Goal: Task Accomplishment & Management: Manage account settings

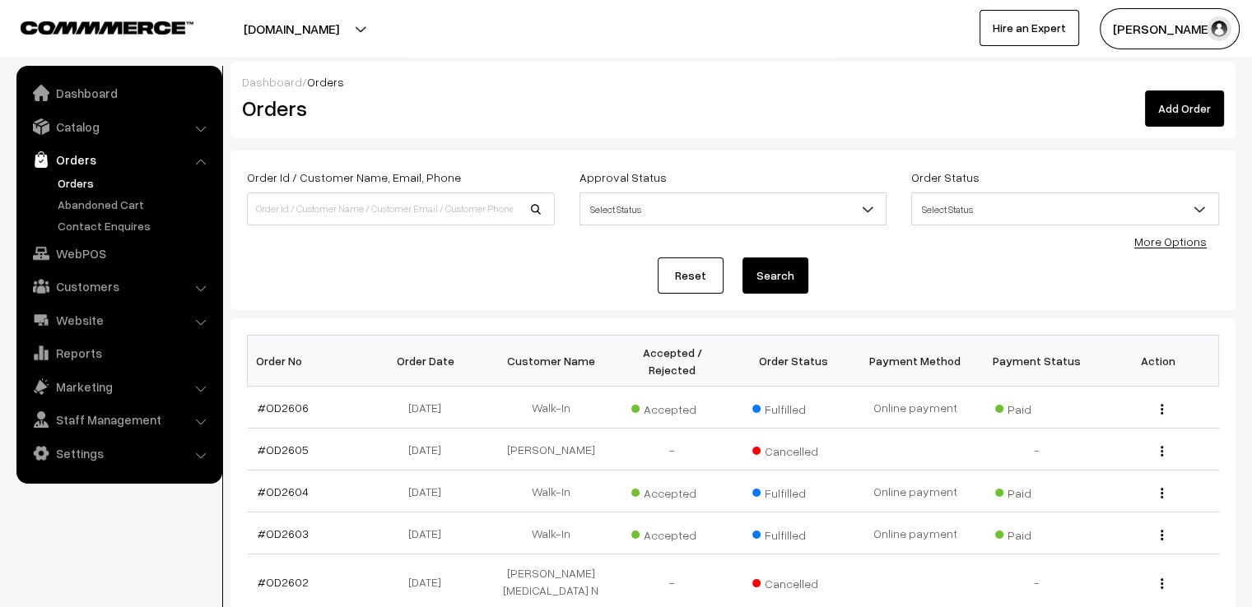
click at [694, 261] on link "Reset" at bounding box center [691, 276] width 66 height 36
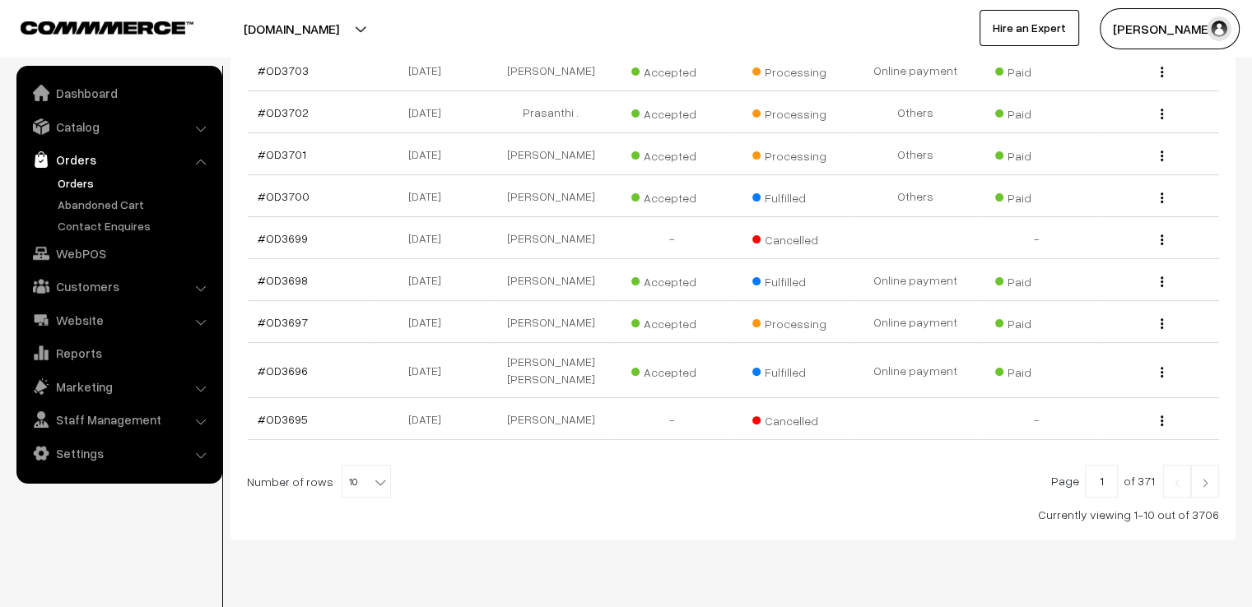
scroll to position [417, 0]
click at [1205, 475] on img at bounding box center [1205, 480] width 15 height 10
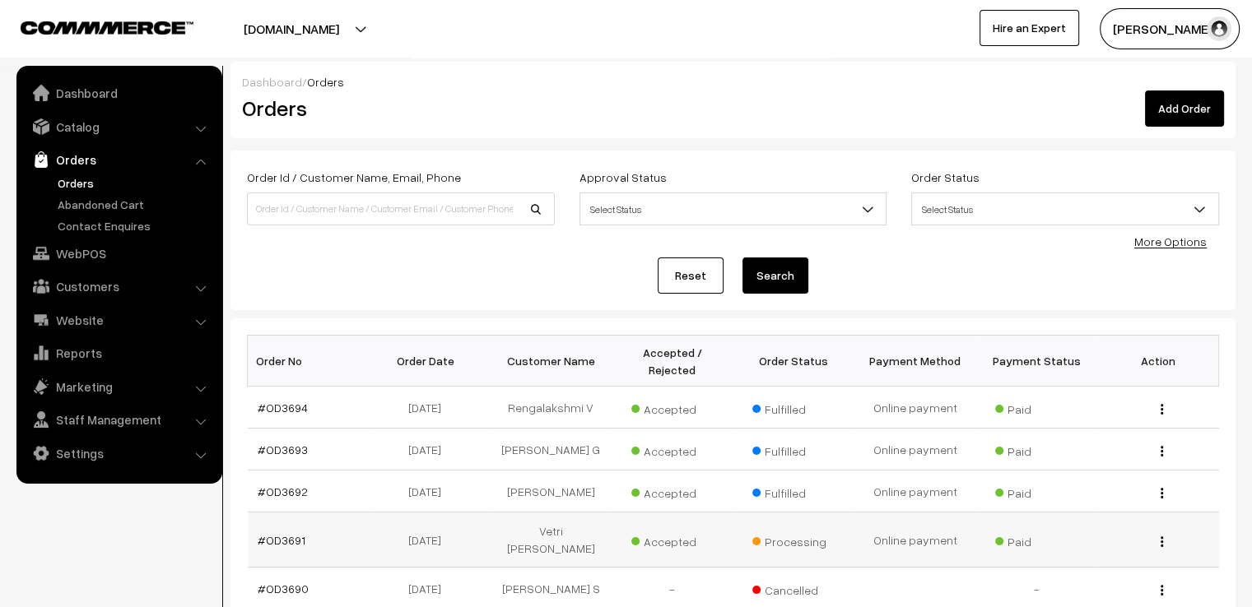
click at [1158, 532] on div "View" at bounding box center [1158, 540] width 102 height 17
click at [1166, 532] on div "View" at bounding box center [1158, 540] width 102 height 17
click at [1162, 537] on img "button" at bounding box center [1162, 542] width 2 height 11
click at [1091, 548] on link "View" at bounding box center [1088, 566] width 140 height 36
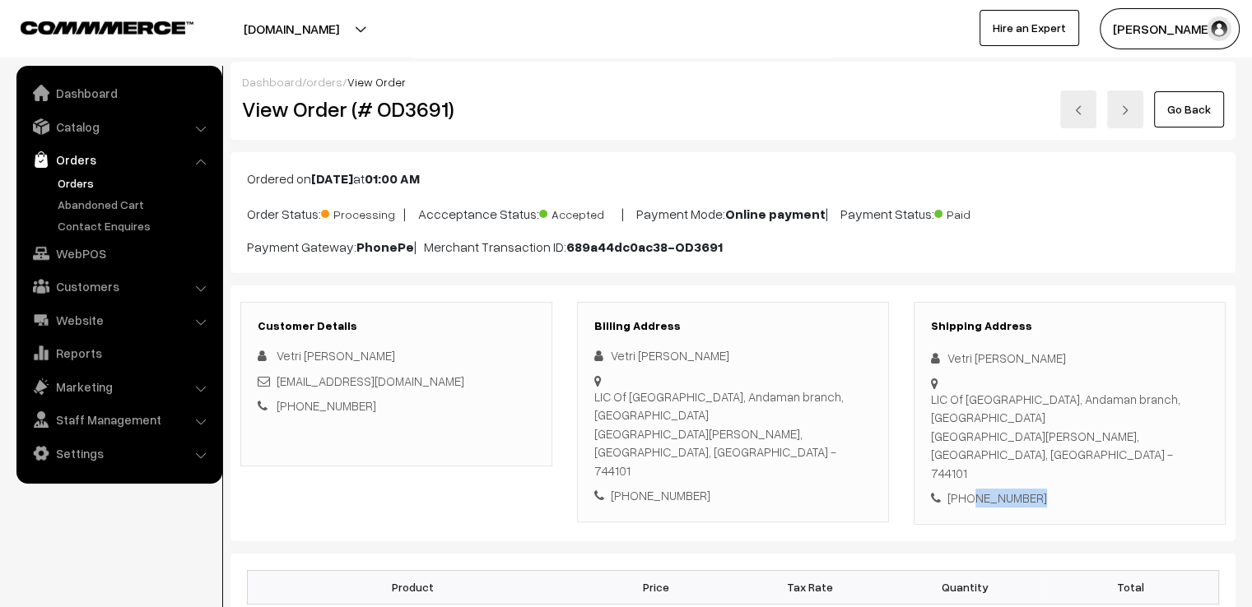
drag, startPoint x: 968, startPoint y: 442, endPoint x: 1040, endPoint y: 448, distance: 71.8
click at [1040, 489] on div "+91 9434283537" at bounding box center [1069, 498] width 277 height 19
copy div "9434283537"
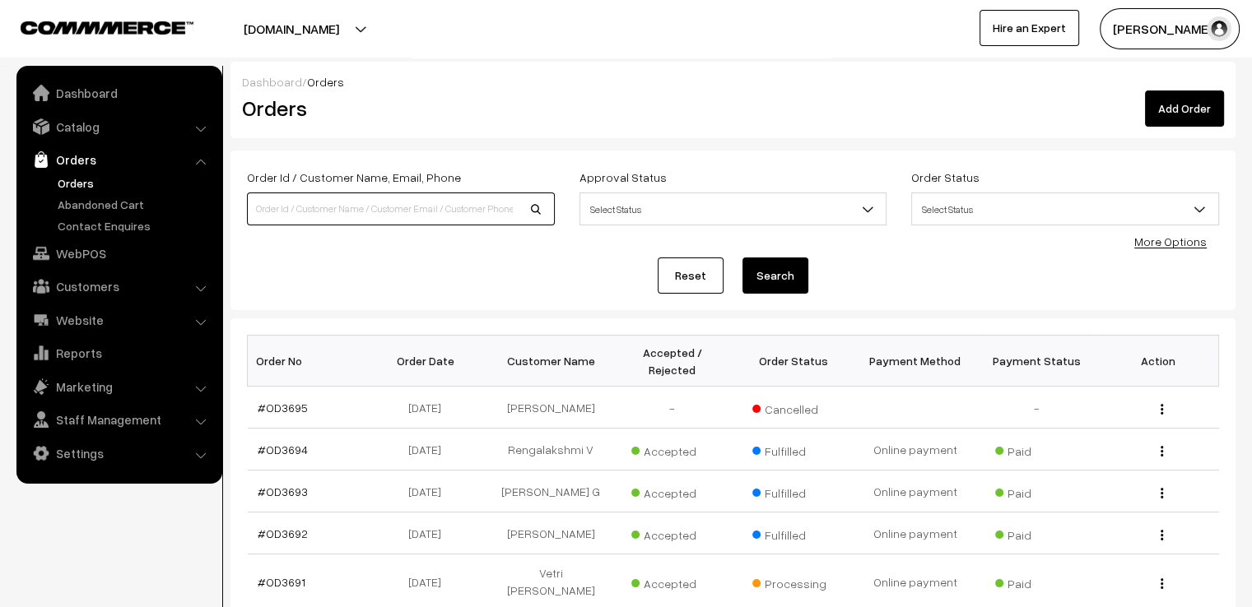
click at [417, 204] on input at bounding box center [401, 209] width 308 height 33
type input "od3703"
click at [742, 258] on button "Search" at bounding box center [775, 276] width 66 height 36
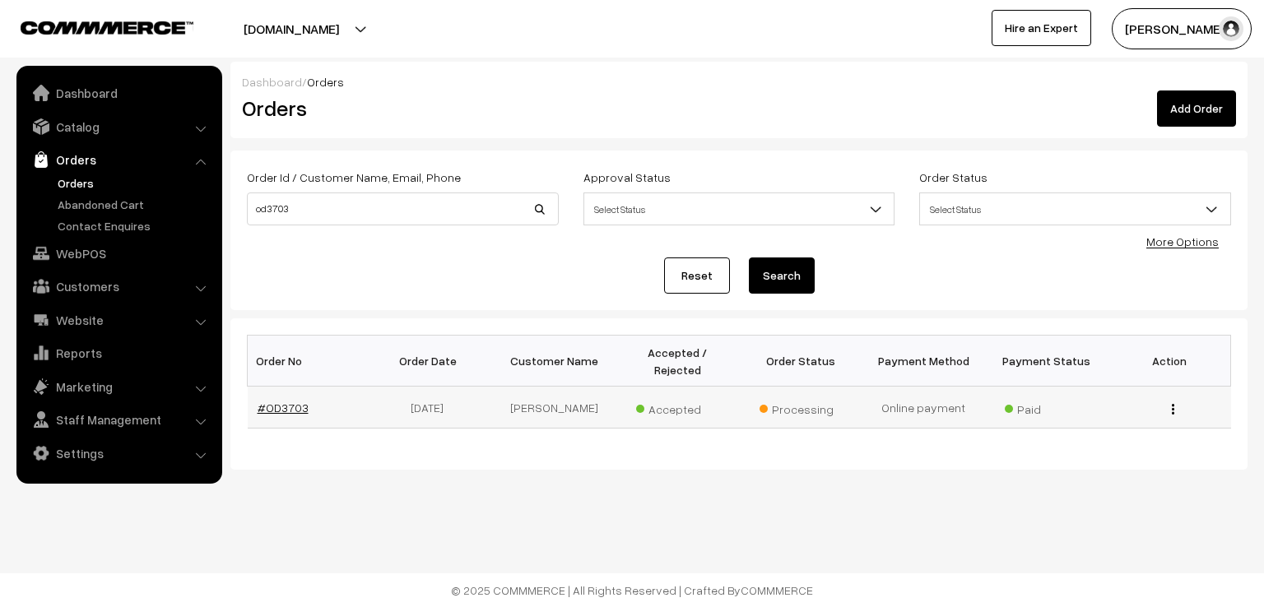
click at [282, 401] on link "#OD3703" at bounding box center [283, 408] width 51 height 14
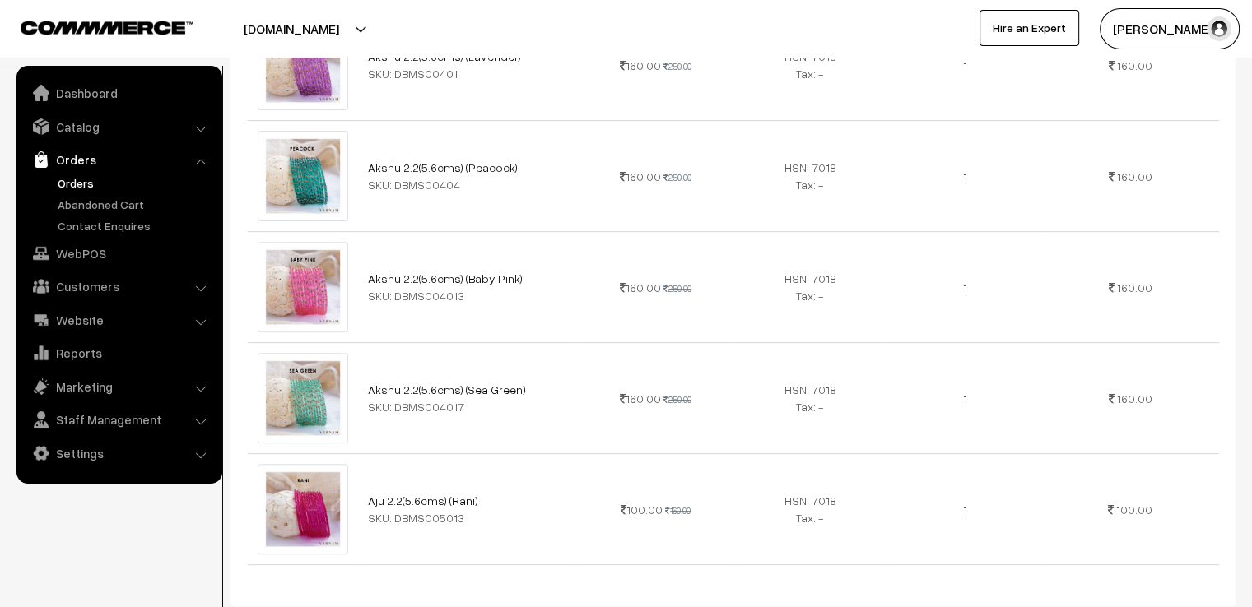
scroll to position [532, 0]
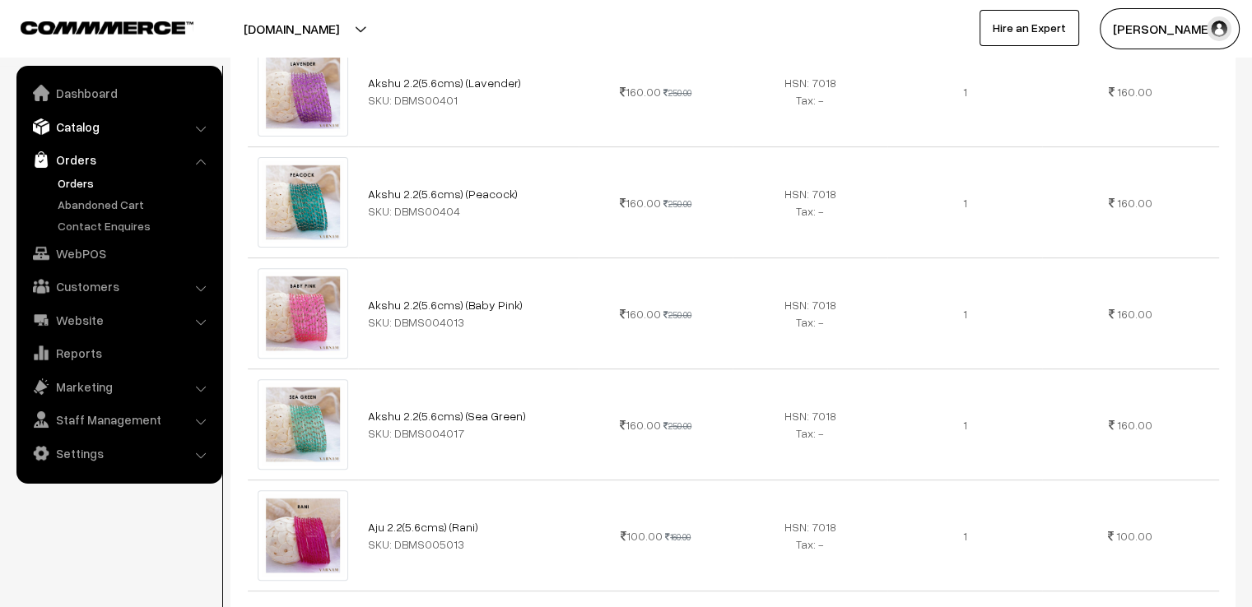
click at [104, 123] on link "Catalog" at bounding box center [119, 127] width 196 height 30
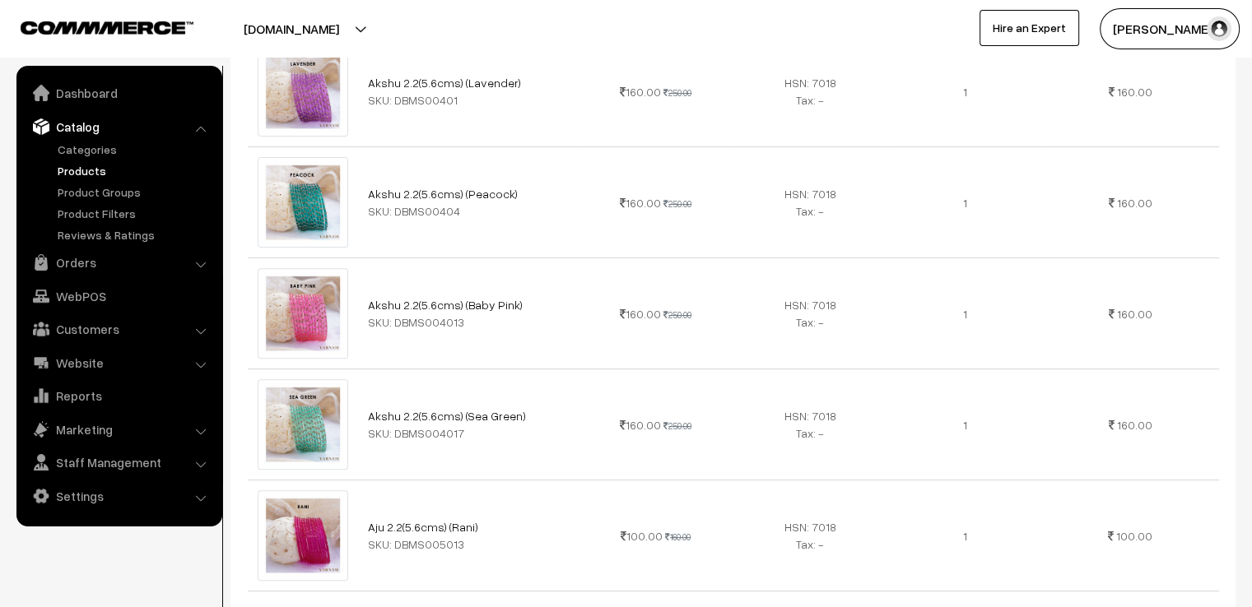
drag, startPoint x: 92, startPoint y: 179, endPoint x: 95, endPoint y: 170, distance: 10.4
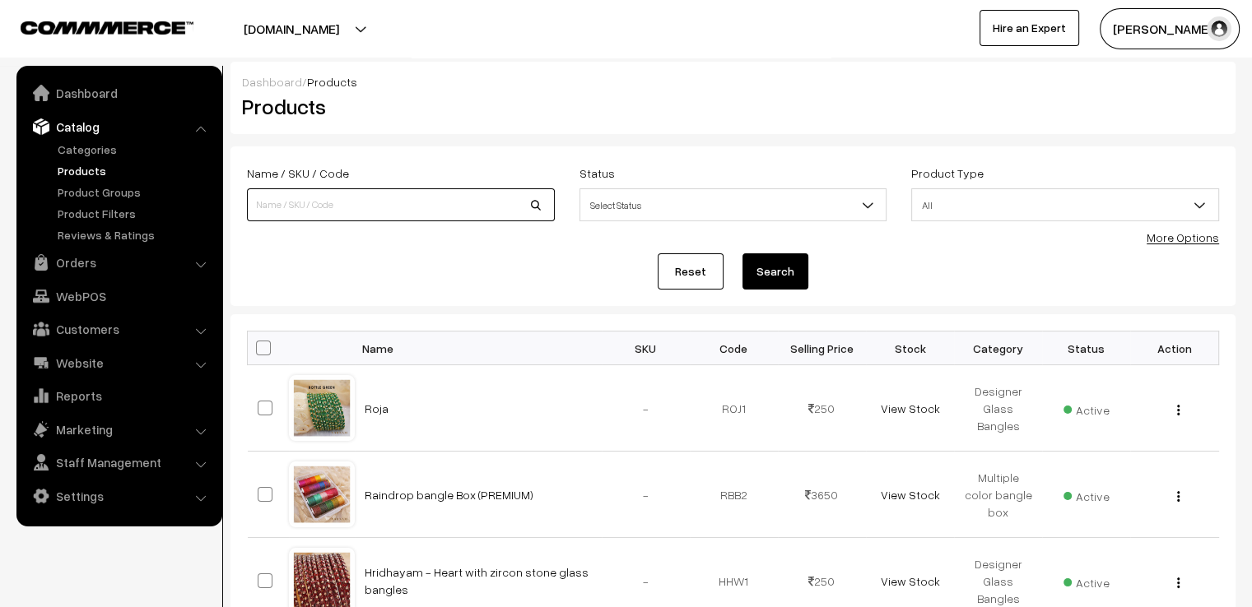
click at [281, 196] on input at bounding box center [401, 204] width 308 height 33
type input "akshu"
click at [742, 254] on button "Search" at bounding box center [775, 272] width 66 height 36
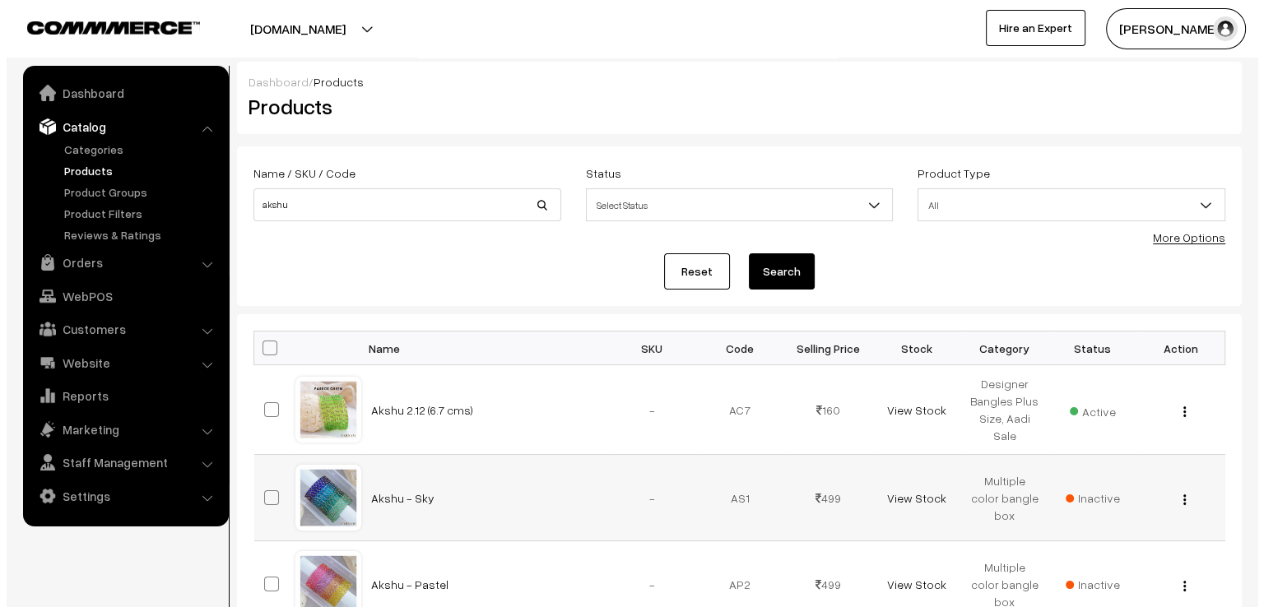
scroll to position [412, 0]
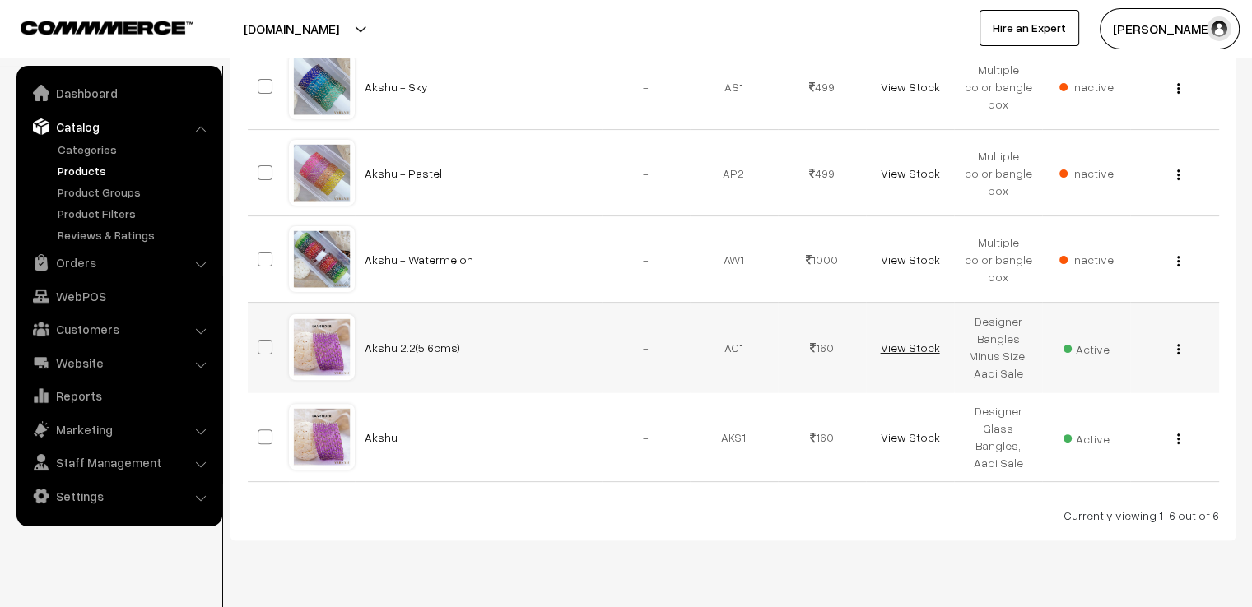
click at [903, 351] on link "View Stock" at bounding box center [909, 348] width 59 height 14
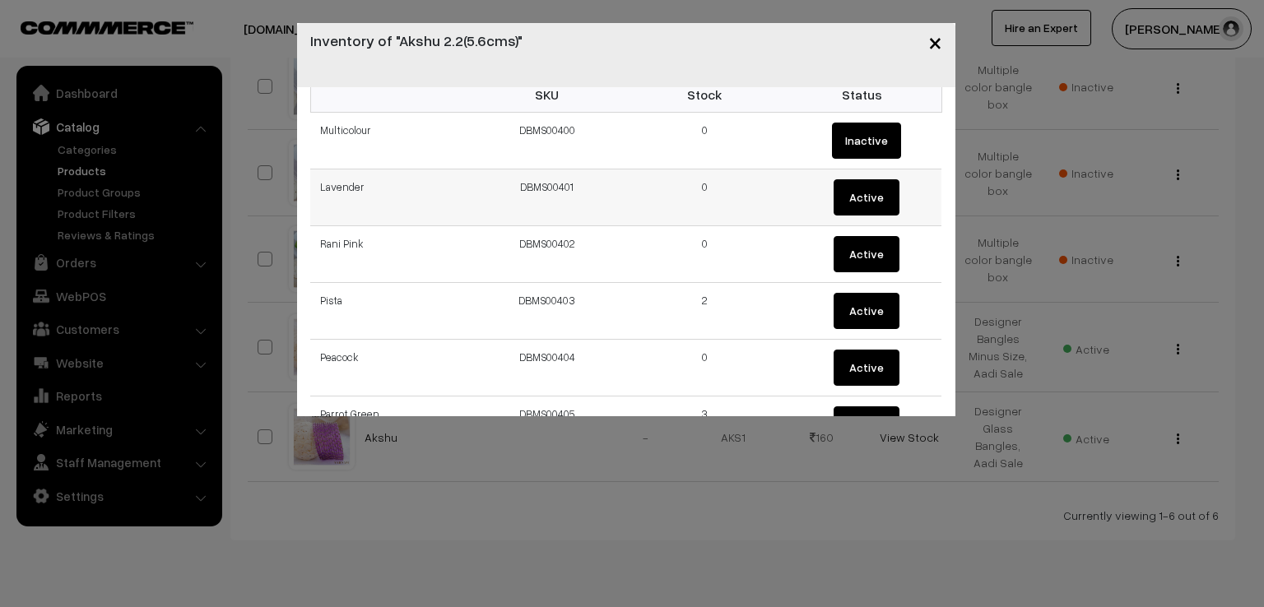
scroll to position [0, 0]
